Goal: Task Accomplishment & Management: Use online tool/utility

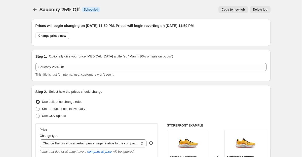
select select "pcap"
select select "no_change"
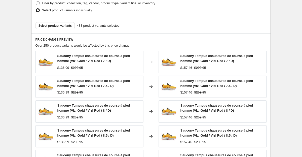
scroll to position [522, 0]
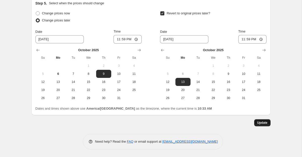
click at [258, 122] on span "Update" at bounding box center [262, 123] width 10 height 4
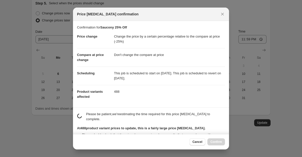
scroll to position [61, 0]
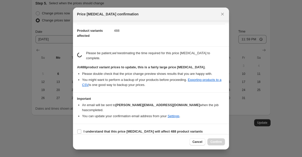
click at [130, 124] on section "I understand that this price [MEDICAL_DATA] will affect 488 product variants" at bounding box center [151, 131] width 156 height 15
click at [129, 129] on b "I understand that this price [MEDICAL_DATA] will affect 488 product variants" at bounding box center [143, 131] width 119 height 4
click at [81, 129] on input "I understand that this price [MEDICAL_DATA] will affect 488 product variants" at bounding box center [79, 131] width 4 height 4
checkbox input "true"
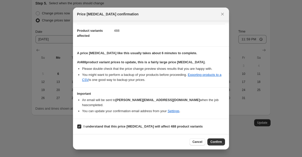
scroll to position [56, 0]
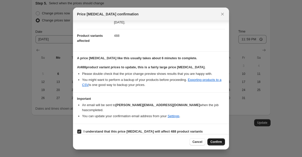
click at [220, 139] on button "Confirm" at bounding box center [217, 141] width 18 height 7
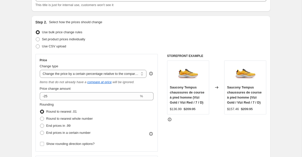
scroll to position [0, 0]
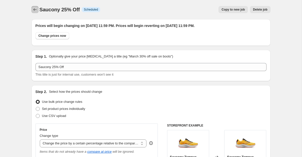
click at [33, 9] on icon "Price change jobs" at bounding box center [34, 9] width 5 height 5
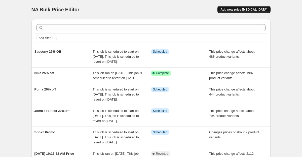
click at [252, 12] on button "Add new price [MEDICAL_DATA]" at bounding box center [244, 9] width 53 height 7
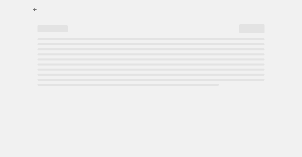
select select "percentage"
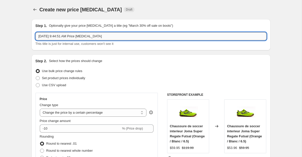
click at [110, 34] on input "[DATE] 9:44:51 AM Price [MEDICAL_DATA]" at bounding box center [151, 36] width 231 height 8
type input "Under Armour"
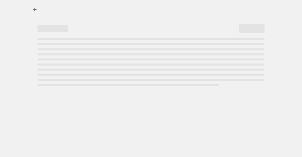
select select "percentage"
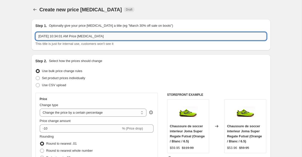
click at [81, 39] on input "Oct 6, 2025, 10:34:01 AM Price change job" at bounding box center [151, 36] width 231 height 8
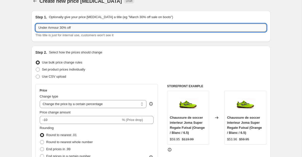
click at [62, 26] on input "Under Armour 30% off" at bounding box center [151, 28] width 231 height 8
type input "Under Armour 25% off"
click at [118, 103] on select "Change the price to a certain amount Change the price by a certain amount Chang…" at bounding box center [93, 104] width 107 height 8
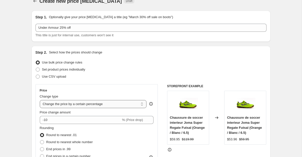
select select "pcap"
click at [40, 100] on select "Change the price to a certain amount Change the price by a certain amount Chang…" at bounding box center [93, 104] width 107 height 8
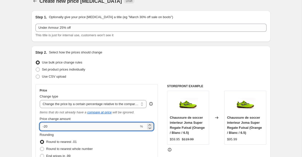
click at [82, 128] on input "-20" at bounding box center [90, 126] width 100 height 8
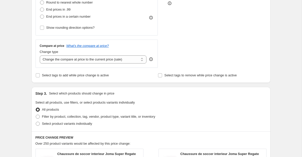
scroll to position [155, 0]
type input "-25"
click at [72, 60] on select "Change the compare at price to the current price (sale) Change the compare at p…" at bounding box center [93, 59] width 107 height 8
select select "no_change"
click at [40, 55] on select "Change the compare at price to the current price (sale) Change the compare at p…" at bounding box center [93, 59] width 107 height 8
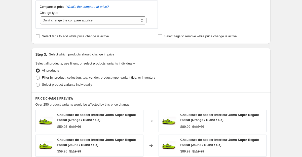
scroll to position [194, 0]
click at [60, 80] on span "Filter by product, collection, tag, vendor, product type, variant title, or inv…" at bounding box center [98, 77] width 113 height 5
click at [36, 76] on input "Filter by product, collection, tag, vendor, product type, variant title, or inv…" at bounding box center [36, 76] width 0 height 0
radio input "true"
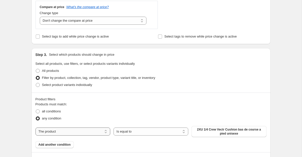
click at [100, 134] on select "The product The product's collection The product's tag The product's vendor The…" at bounding box center [73, 131] width 75 height 8
select select "vendor"
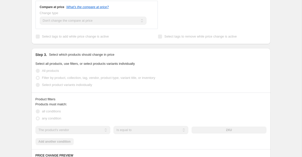
click at [217, 132] on div "2XU" at bounding box center [229, 129] width 75 height 7
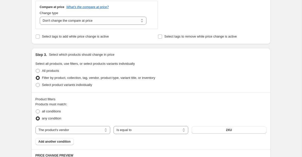
click at [217, 130] on button "2XU" at bounding box center [229, 129] width 75 height 7
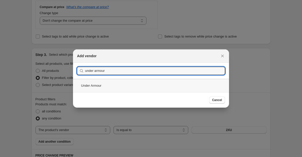
type input "under armour"
click at [120, 86] on div "Under Armour" at bounding box center [151, 85] width 156 height 13
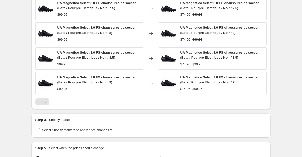
scroll to position [446, 0]
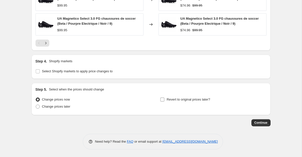
click at [176, 101] on span "Revert to original prices later?" at bounding box center [189, 99] width 44 height 4
click at [164, 102] on input "Revert to original prices later?" at bounding box center [162, 99] width 4 height 4
checkbox input "true"
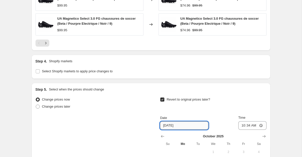
click at [177, 126] on input "[DATE]" at bounding box center [184, 125] width 48 height 8
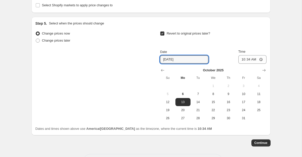
scroll to position [516, 0]
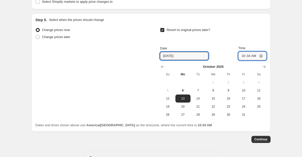
click at [243, 58] on input "10:34" at bounding box center [253, 56] width 28 height 9
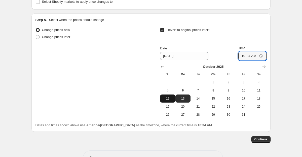
click at [168, 100] on span "12" at bounding box center [167, 98] width 11 height 4
type input "10/12/2025"
click at [242, 57] on input "10:34" at bounding box center [253, 56] width 28 height 9
click at [247, 57] on input "11:34" at bounding box center [253, 56] width 28 height 9
type input "11:04"
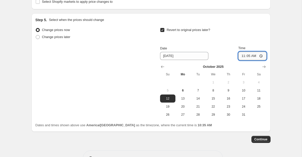
type input "11:50"
click at [247, 57] on input "Time" at bounding box center [253, 56] width 28 height 9
type input "10:34"
click at [182, 100] on span "13" at bounding box center [183, 98] width 11 height 4
type input "[DATE]"
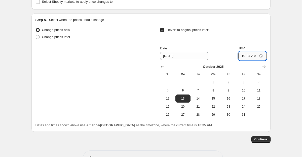
click at [244, 57] on input "10:34" at bounding box center [253, 56] width 28 height 9
click at [249, 56] on input "11:34" at bounding box center [253, 56] width 28 height 9
click at [248, 56] on input "11:34" at bounding box center [253, 56] width 28 height 9
type input "23:59"
click at [262, 140] on span "Continue" at bounding box center [261, 139] width 13 height 4
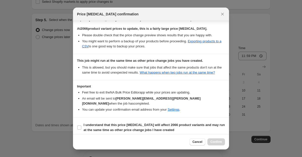
scroll to position [98, 0]
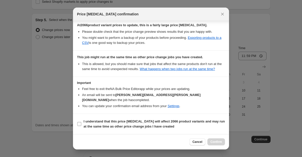
click at [83, 123] on label "I understand that this price change job will affect 2066 product variants and m…" at bounding box center [151, 124] width 148 height 12
click at [81, 123] on input "I understand that this price change job will affect 2066 product variants and m…" at bounding box center [79, 124] width 4 height 4
checkbox input "true"
click at [217, 142] on span "Confirm" at bounding box center [217, 142] width 12 height 4
